Goal: Task Accomplishment & Management: Use online tool/utility

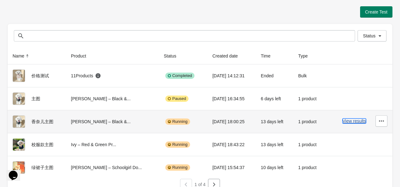
click at [350, 120] on button "View results" at bounding box center [354, 120] width 24 height 5
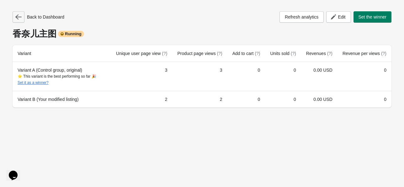
click at [18, 18] on icon "button" at bounding box center [18, 17] width 6 height 6
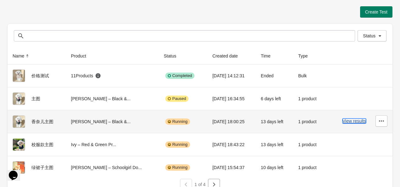
click at [354, 121] on button "View results" at bounding box center [354, 120] width 24 height 5
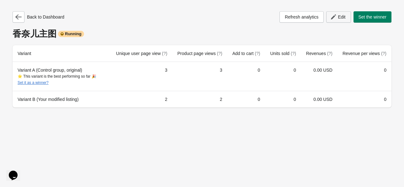
click at [342, 17] on span "Edit" at bounding box center [342, 16] width 8 height 5
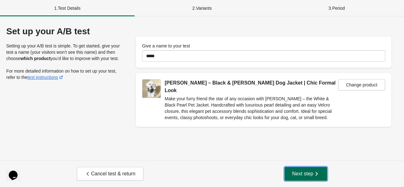
click at [310, 174] on span "Next step" at bounding box center [306, 173] width 28 height 6
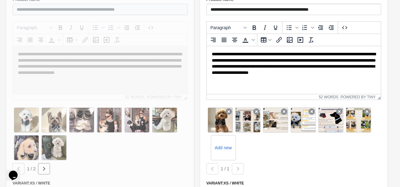
scroll to position [126, 0]
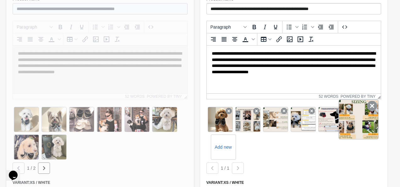
click at [372, 106] on icon at bounding box center [372, 106] width 10 height 10
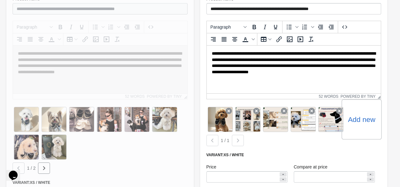
click at [362, 121] on label "Add new" at bounding box center [360, 119] width 27 height 10
click at [0, 0] on input "Add new" at bounding box center [0, 0] width 0 height 0
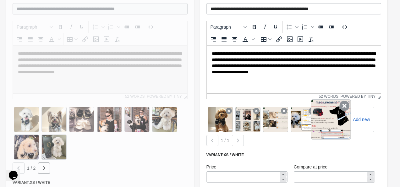
click at [345, 107] on icon at bounding box center [344, 106] width 10 height 10
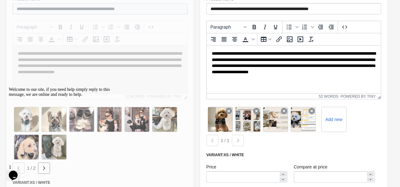
scroll to position [0, 0]
click at [332, 120] on label "Add new" at bounding box center [333, 119] width 27 height 10
click at [0, 0] on input "Add new" at bounding box center [0, 0] width 0 height 0
click at [332, 120] on label "Add new" at bounding box center [333, 119] width 27 height 10
click at [0, 0] on input "Add new" at bounding box center [0, 0] width 0 height 0
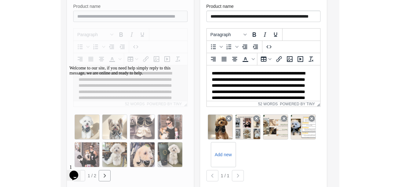
scroll to position [126, 0]
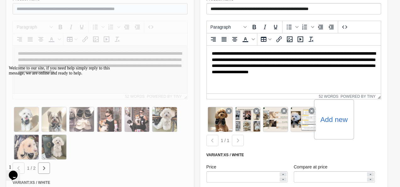
click at [332, 124] on label "Add new" at bounding box center [333, 119] width 27 height 10
click at [0, 0] on input "Add new" at bounding box center [0, 0] width 0 height 0
click at [363, 121] on label "Add new" at bounding box center [360, 119] width 27 height 10
click at [0, 0] on input "Add new" at bounding box center [0, 0] width 0 height 0
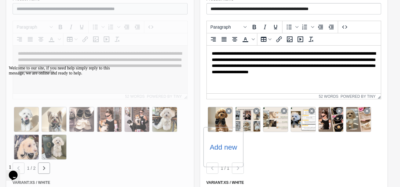
click at [231, 146] on label "Add new" at bounding box center [222, 147] width 27 height 10
click at [0, 0] on input "Add new" at bounding box center [0, 0] width 0 height 0
click at [257, 152] on div "Add new" at bounding box center [251, 147] width 40 height 40
click at [253, 149] on label "Add new" at bounding box center [250, 147] width 27 height 10
click at [0, 0] on input "Add new" at bounding box center [0, 0] width 0 height 0
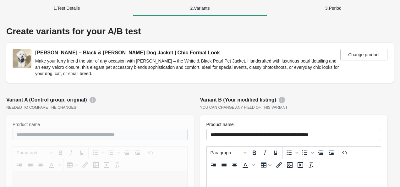
scroll to position [126, 0]
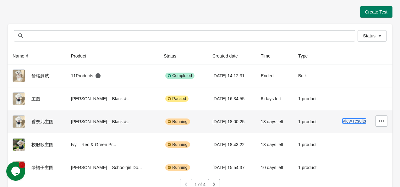
click at [349, 121] on button "View results" at bounding box center [354, 120] width 24 height 5
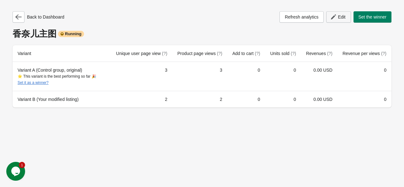
click at [338, 17] on span "Edit" at bounding box center [342, 16] width 8 height 5
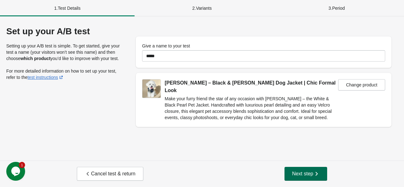
click at [309, 170] on span "Next step" at bounding box center [306, 173] width 28 height 6
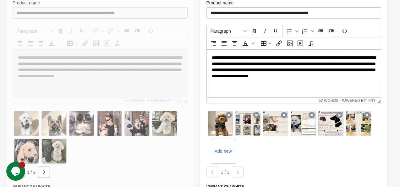
scroll to position [126, 0]
